Goal: Transaction & Acquisition: Obtain resource

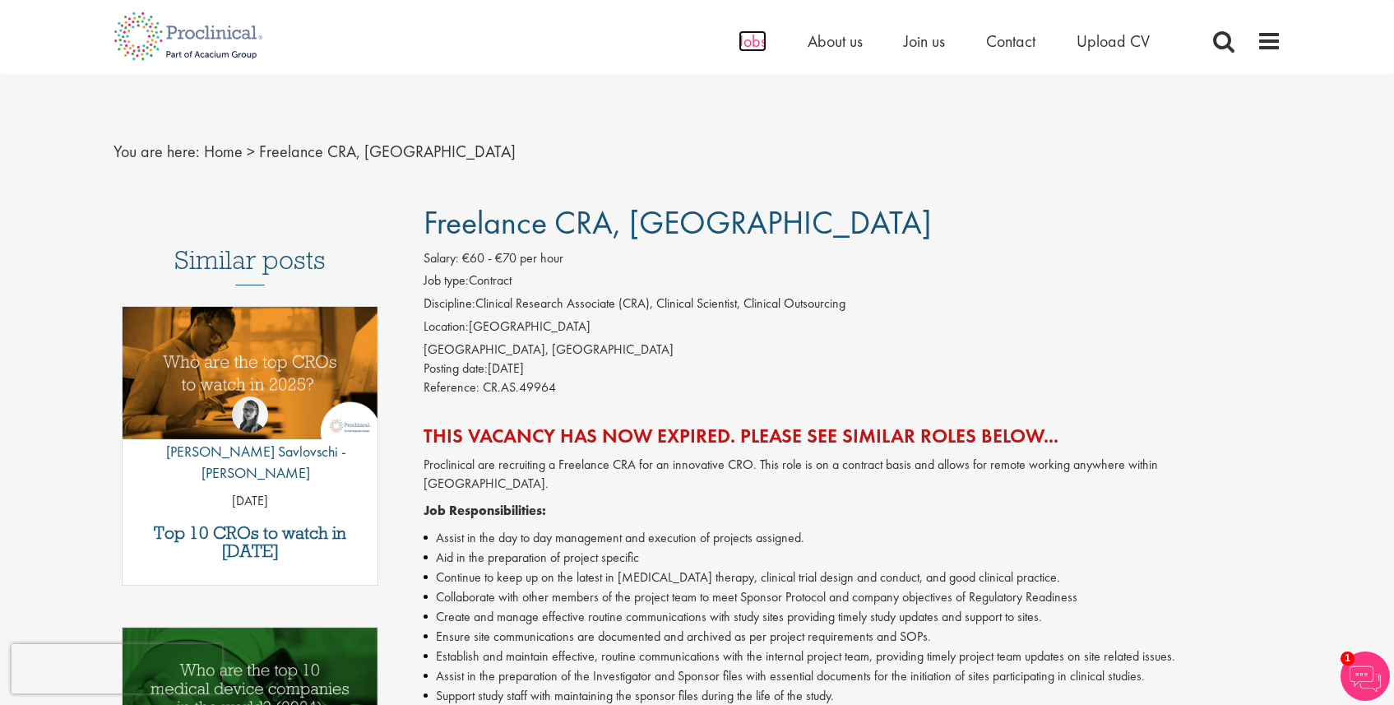
click at [754, 41] on span "Jobs" at bounding box center [753, 40] width 28 height 21
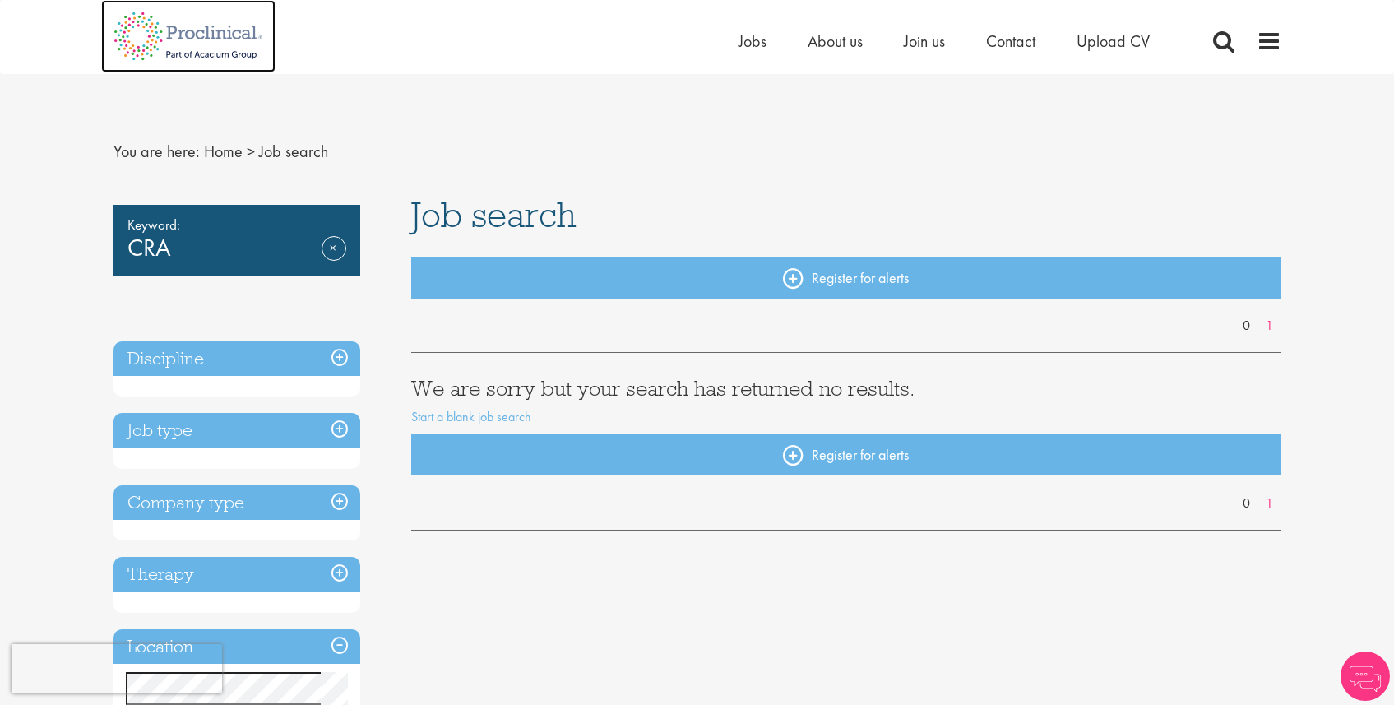
click at [164, 36] on img at bounding box center [188, 36] width 174 height 72
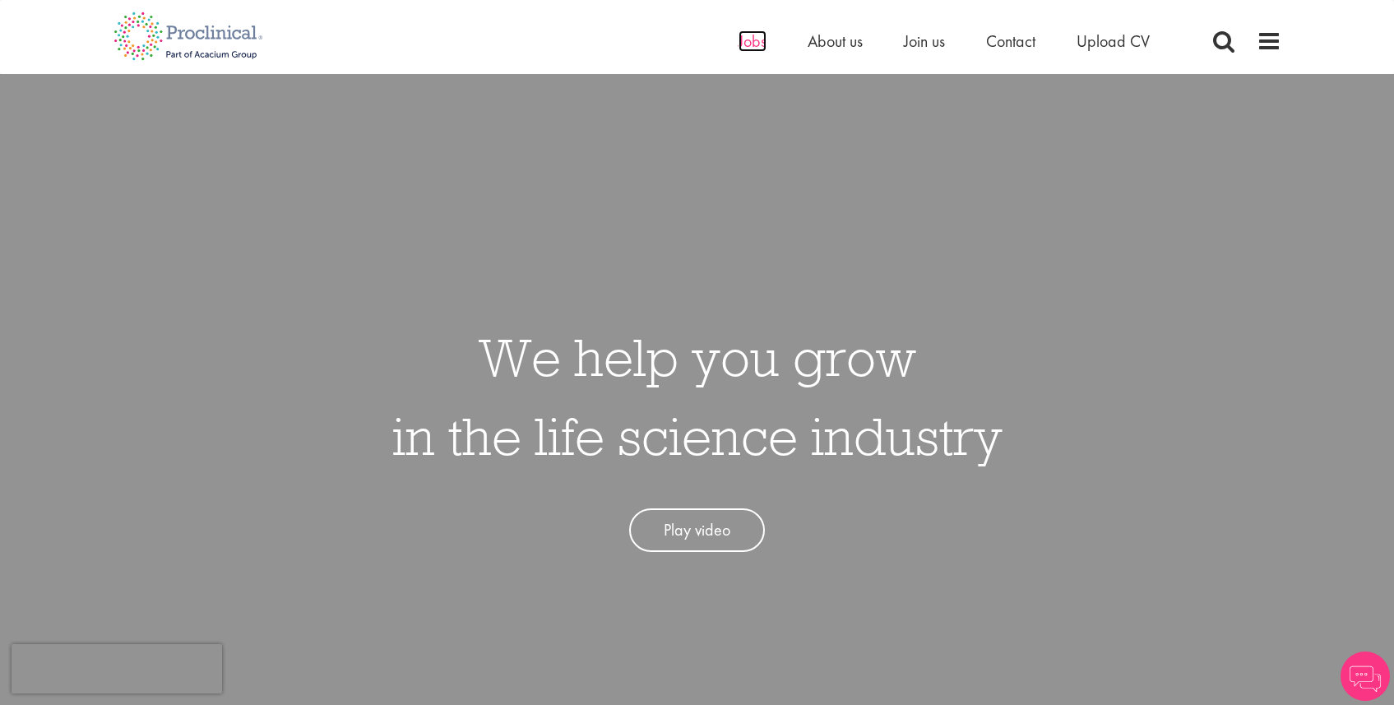
click at [753, 49] on span "Jobs" at bounding box center [753, 40] width 28 height 21
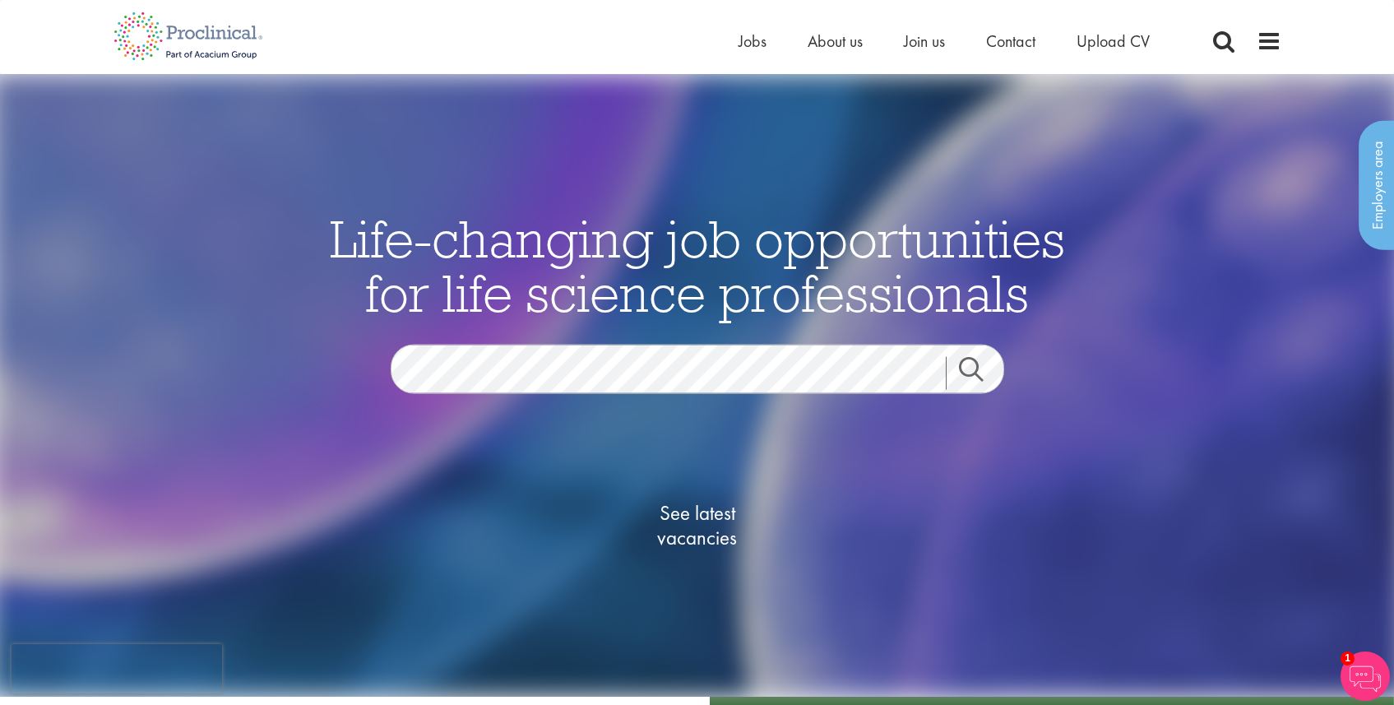
click at [980, 374] on link "Search" at bounding box center [981, 373] width 71 height 33
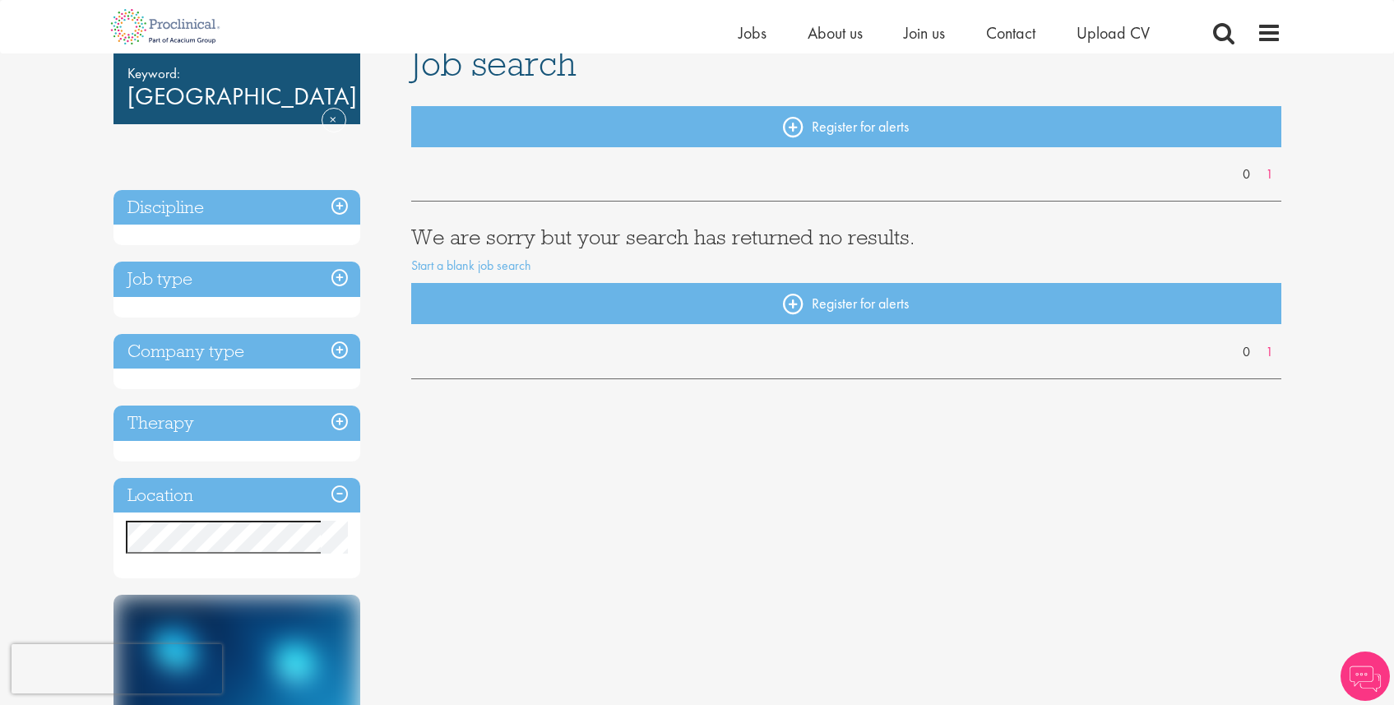
scroll to position [151, 0]
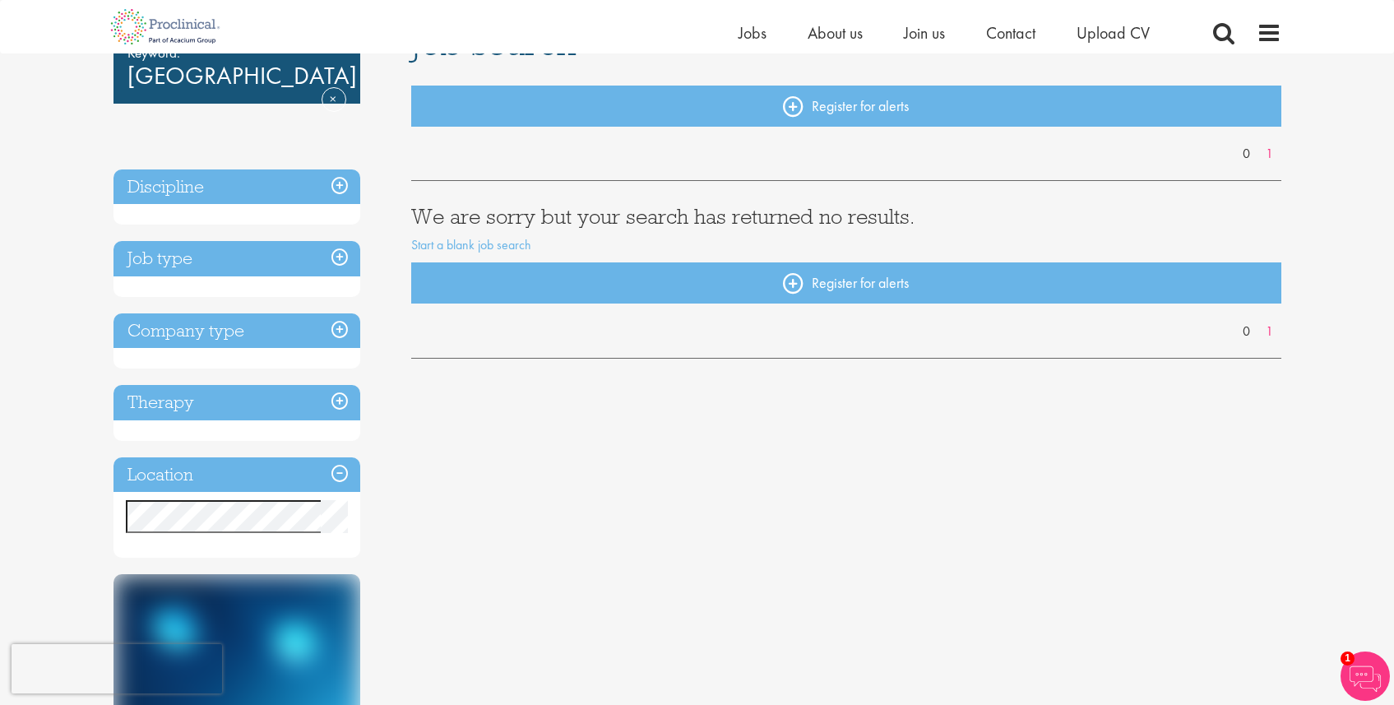
click at [343, 470] on h3 "Location" at bounding box center [236, 474] width 247 height 35
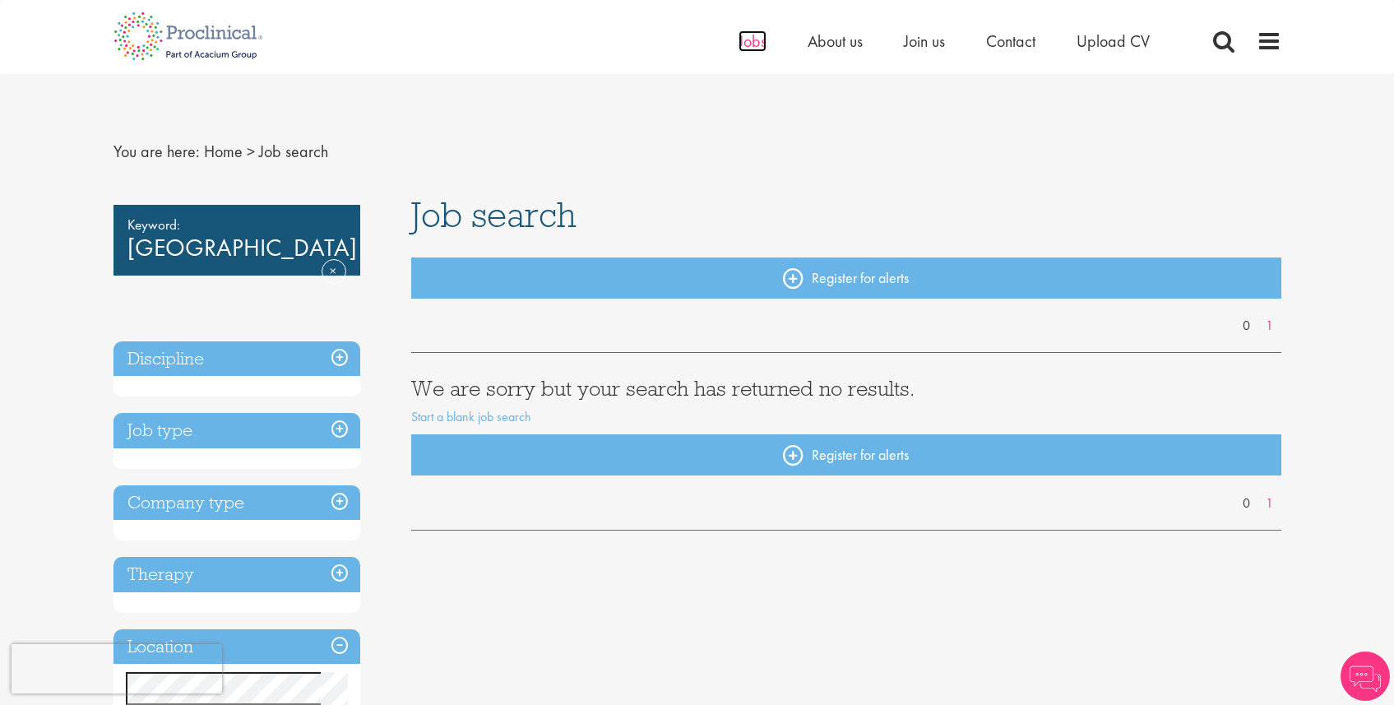
click at [750, 50] on span "Jobs" at bounding box center [753, 40] width 28 height 21
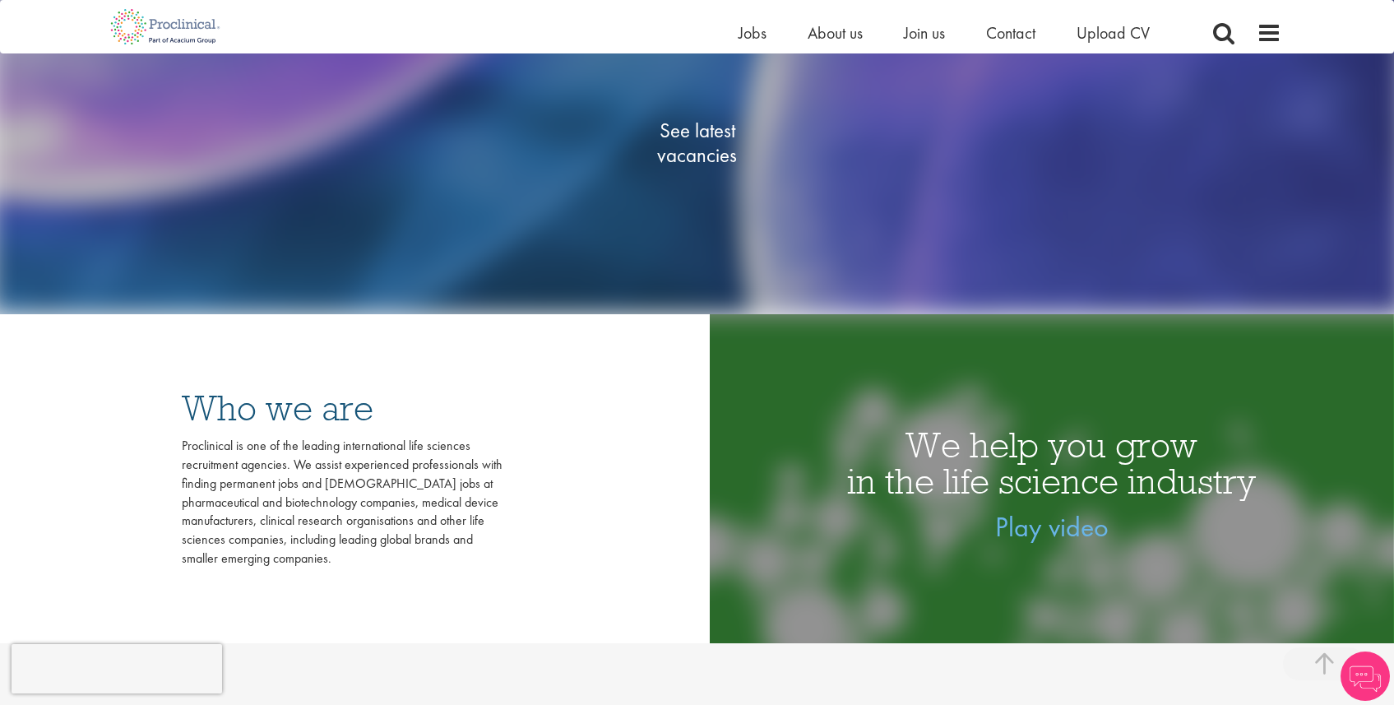
scroll to position [335, 0]
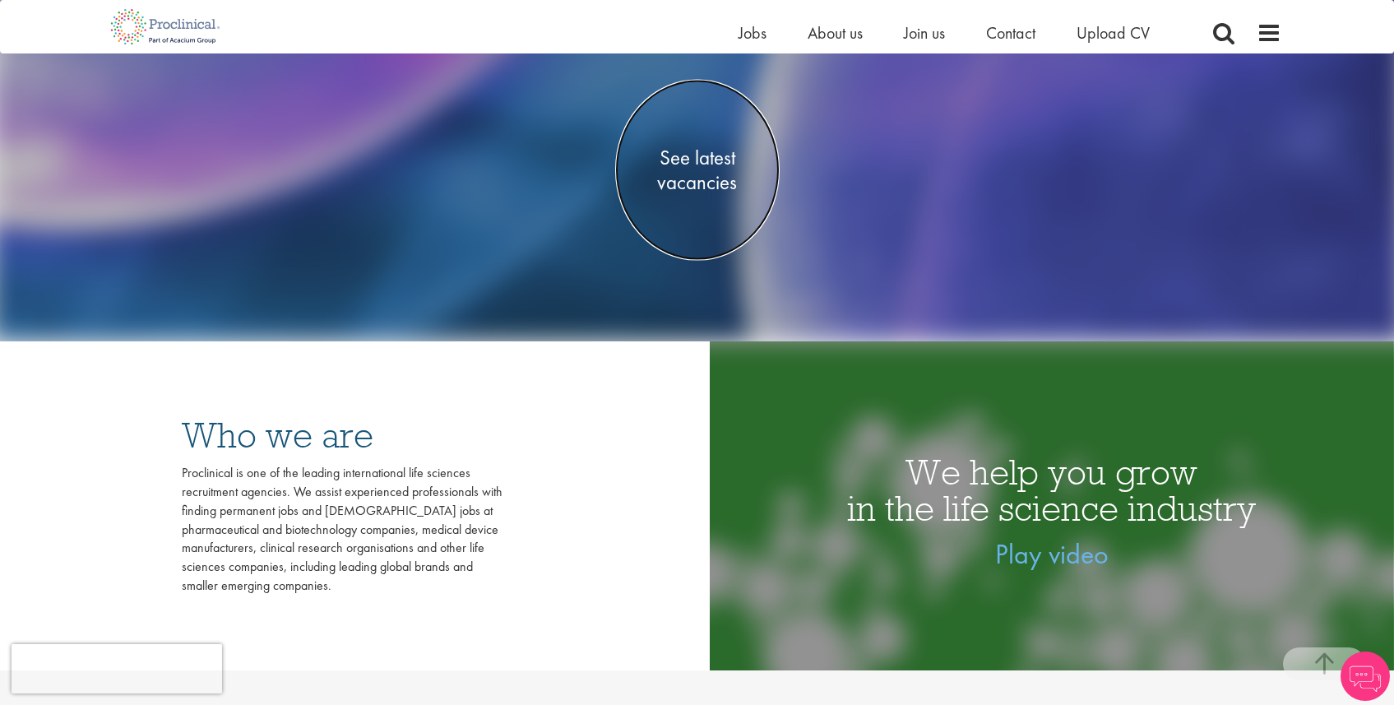
click at [708, 161] on span "See latest vacancies" at bounding box center [697, 170] width 164 height 49
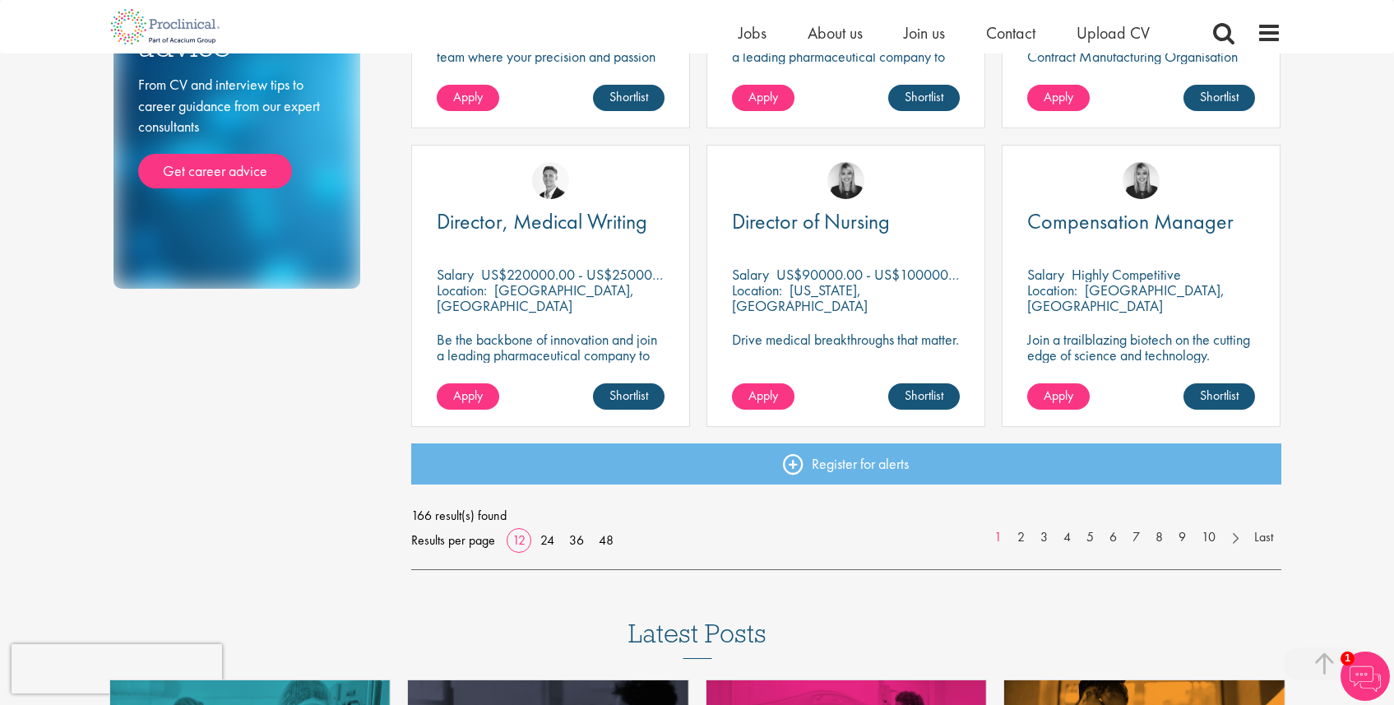
scroll to position [1125, 0]
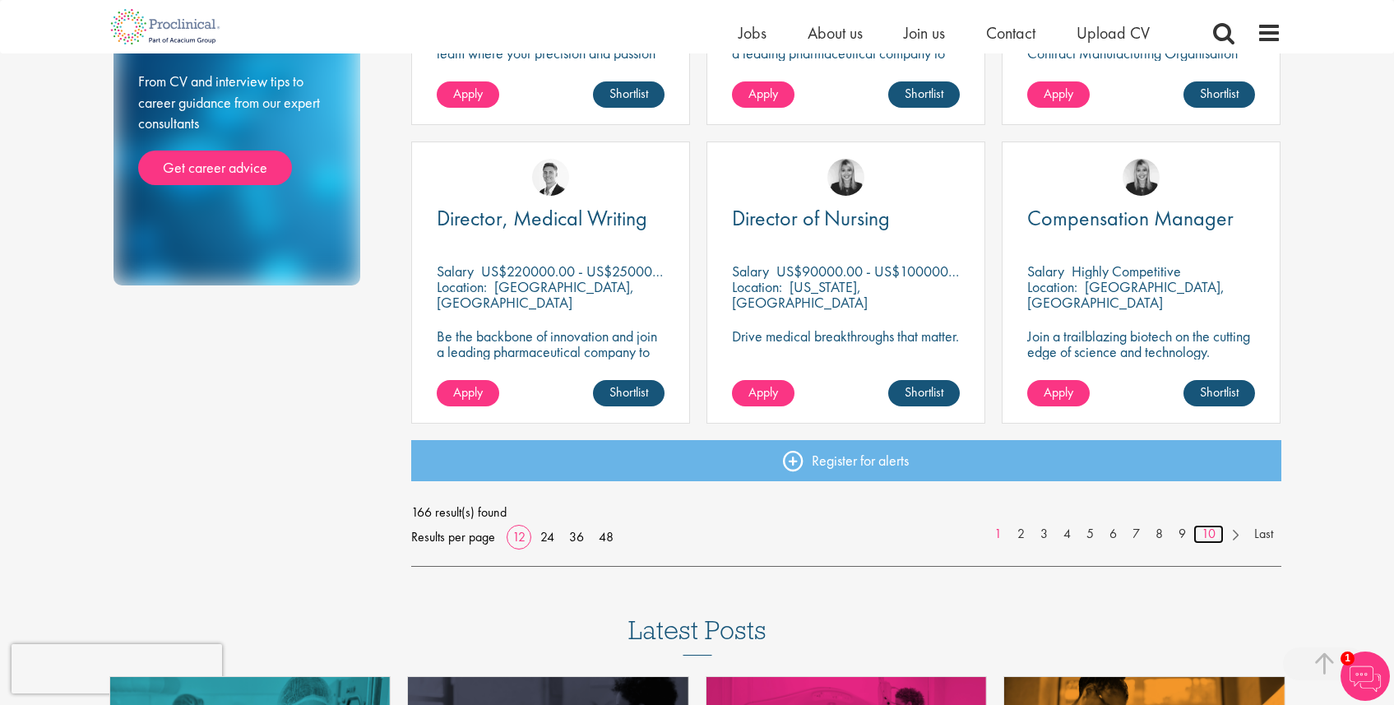
click at [1214, 535] on link "10" at bounding box center [1208, 534] width 30 height 19
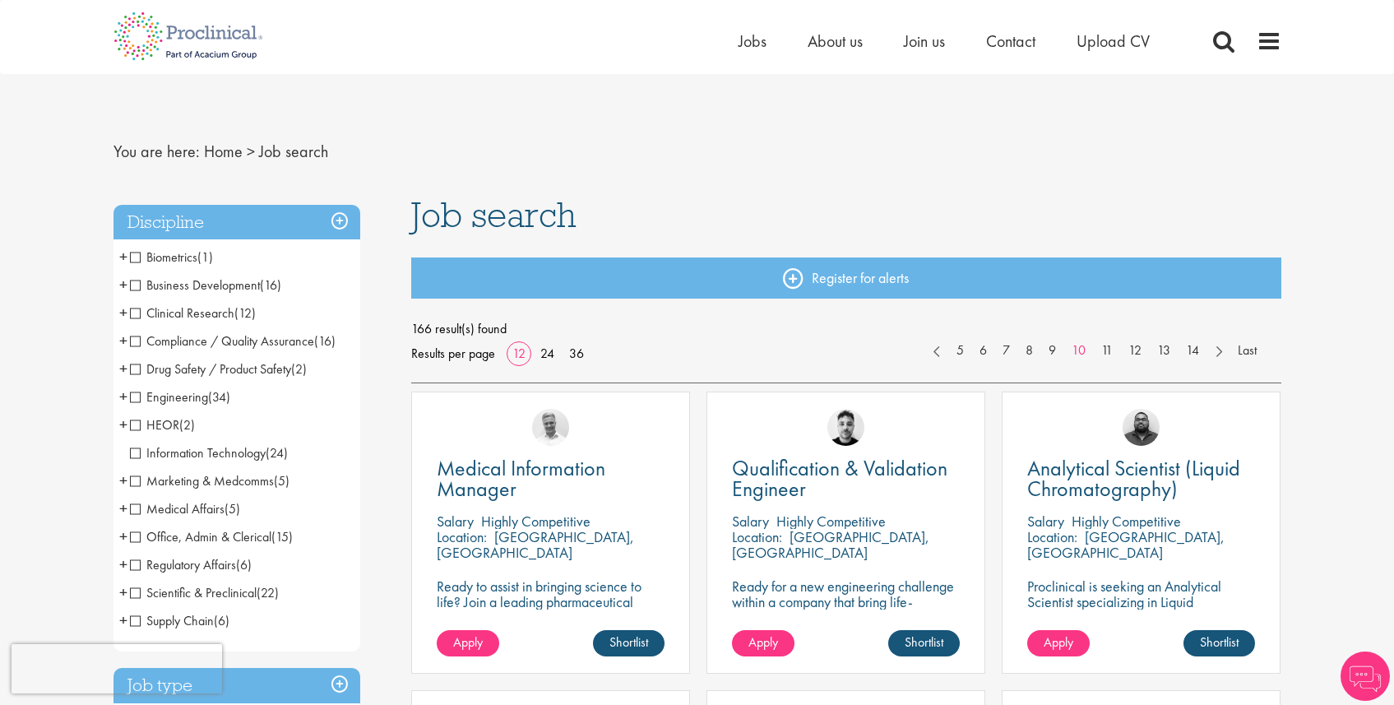
click at [184, 320] on span "Clinical Research" at bounding box center [182, 312] width 104 height 17
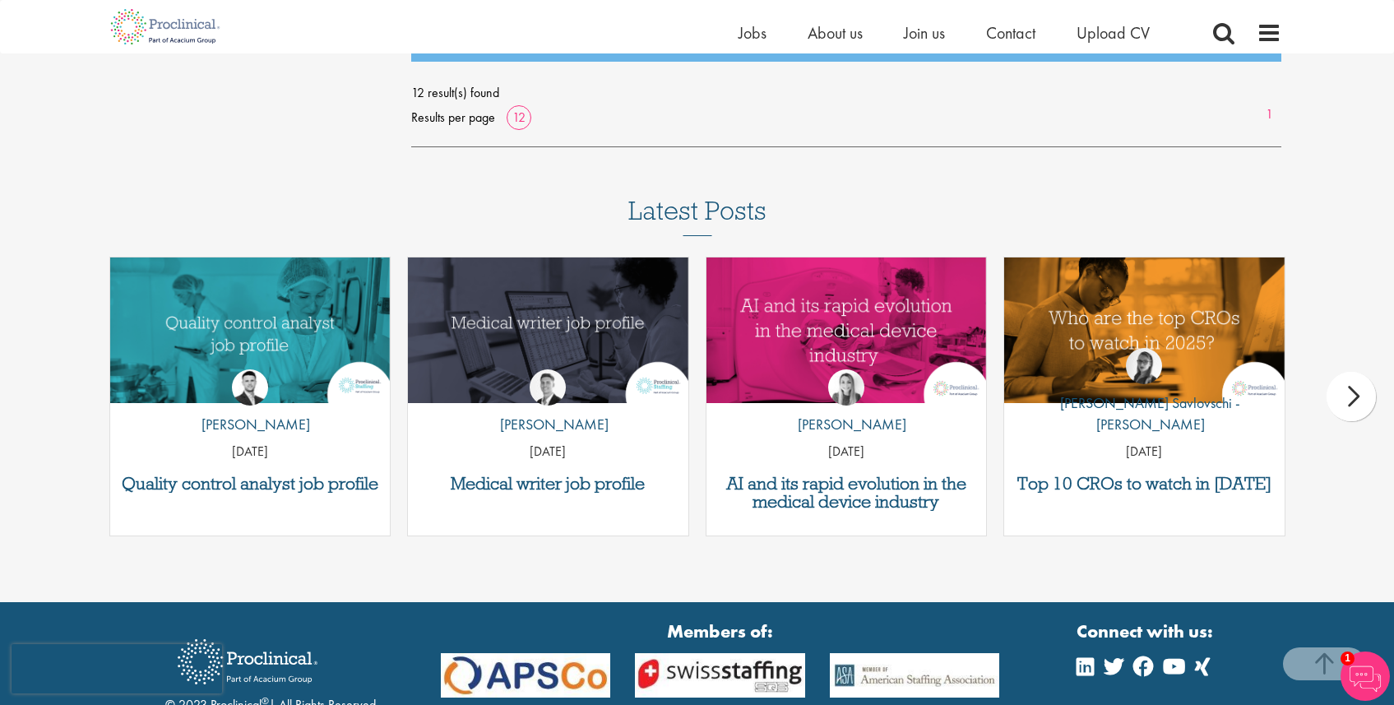
scroll to position [1477, 0]
